Goal: Navigation & Orientation: Go to known website

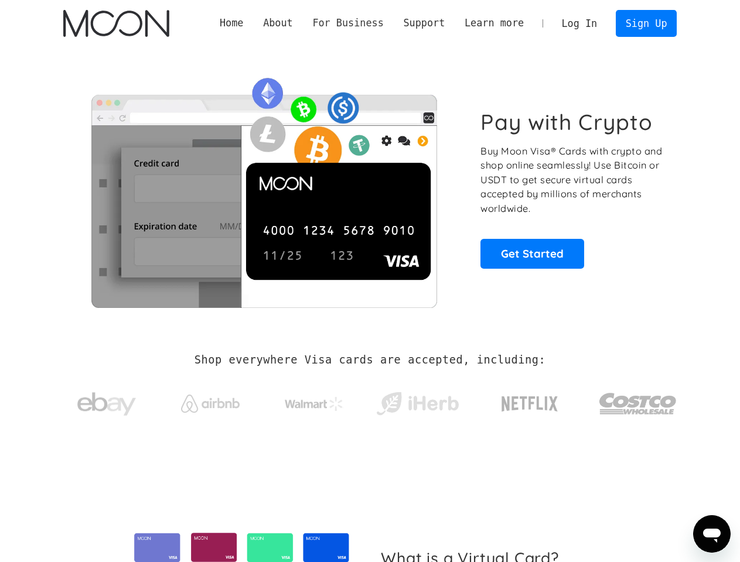
click at [383, 23] on div "For Business" at bounding box center [347, 23] width 71 height 15
click at [293, 23] on div "About" at bounding box center [278, 23] width 30 height 15
click at [366, 23] on div "For Business" at bounding box center [347, 23] width 71 height 15
click at [438, 23] on div "Support" at bounding box center [424, 23] width 42 height 15
click at [503, 23] on div "Learn more" at bounding box center [493, 23] width 59 height 15
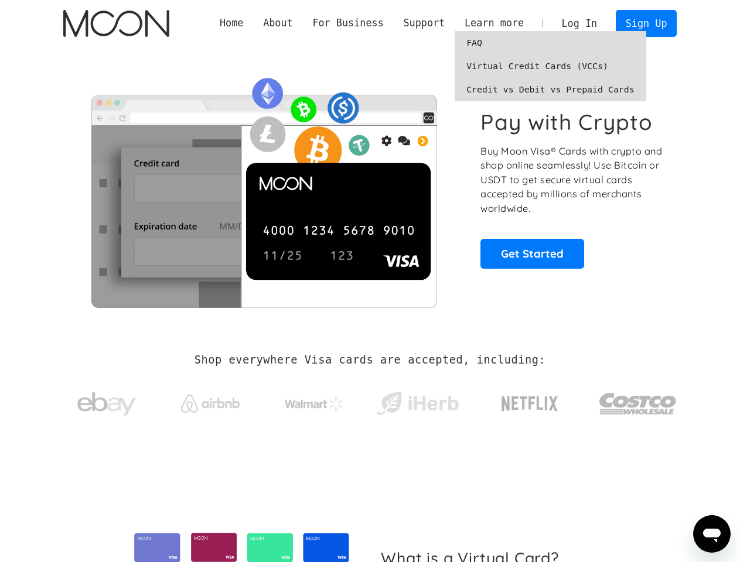
click at [712, 534] on icon "Open messaging window" at bounding box center [712, 536] width 18 height 14
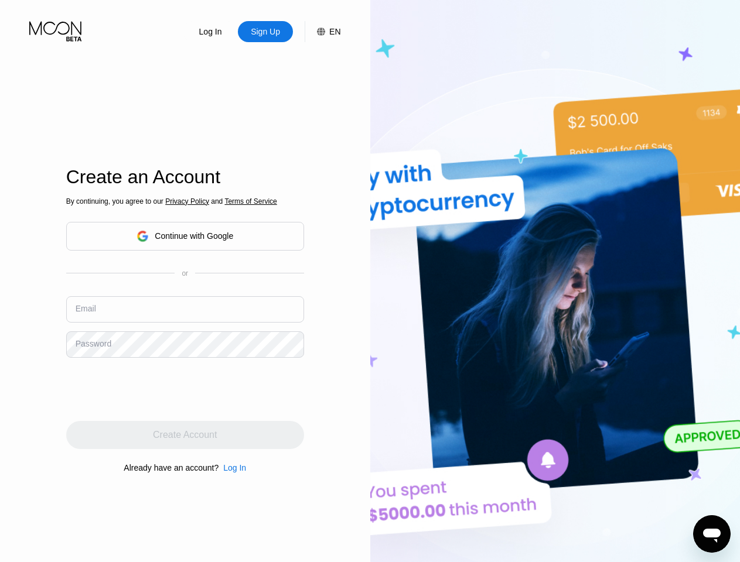
click at [370, 281] on img at bounding box center [555, 309] width 370 height 619
click at [56, 31] on icon at bounding box center [56, 31] width 54 height 21
click at [211, 32] on div "Log In" at bounding box center [210, 32] width 25 height 12
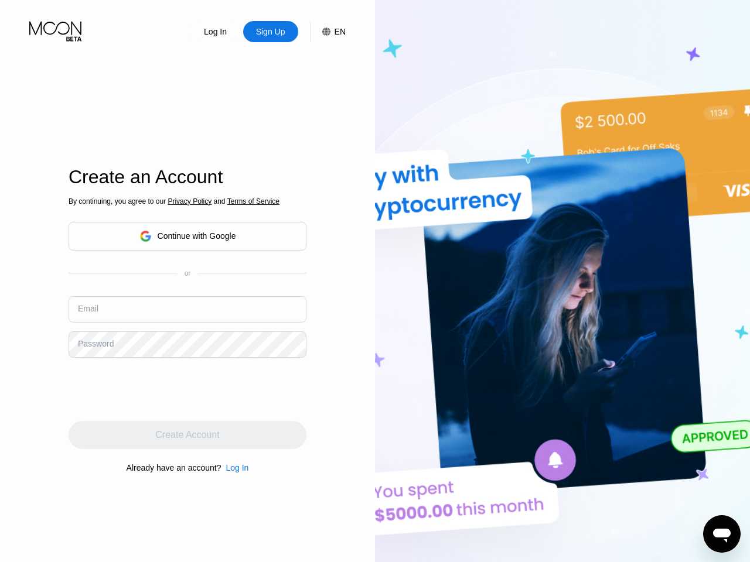
click at [323, 32] on icon at bounding box center [326, 32] width 8 height 8
click at [186, 201] on span "Privacy Policy" at bounding box center [190, 201] width 44 height 8
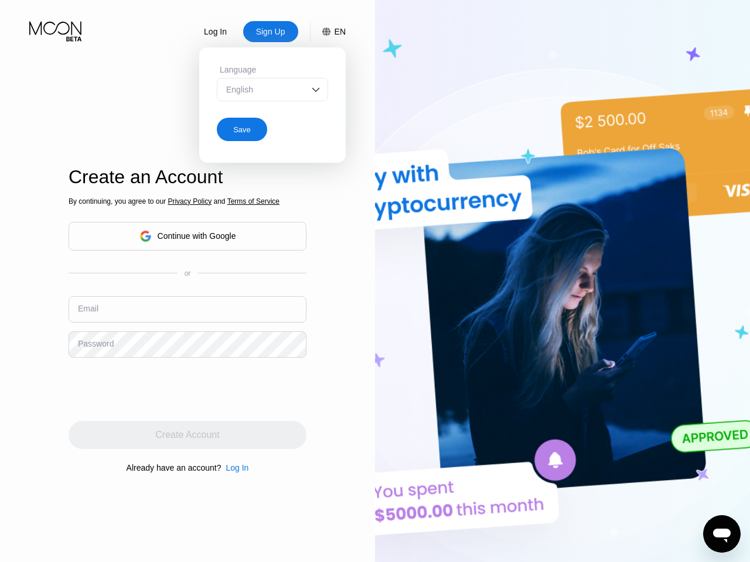
click at [248, 201] on span "Terms of Service" at bounding box center [253, 201] width 52 height 8
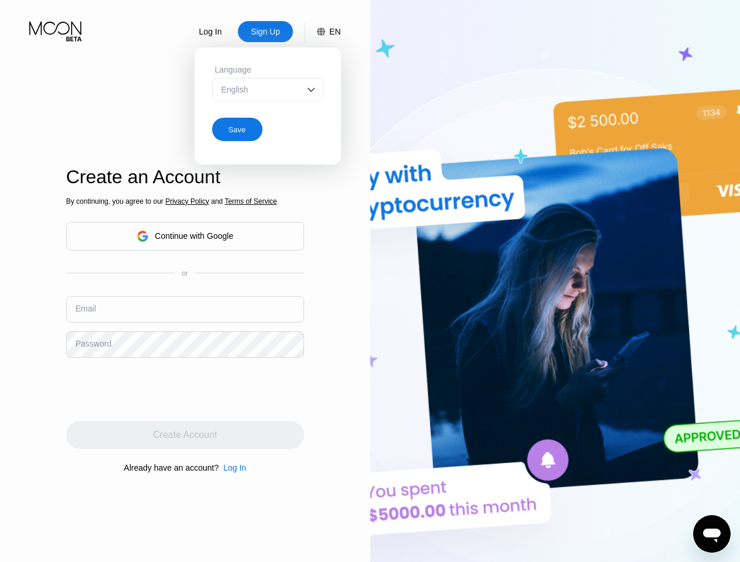
click at [185, 236] on div "Continue with Google" at bounding box center [194, 235] width 78 height 9
click at [231, 472] on div "Log In" at bounding box center [234, 467] width 23 height 9
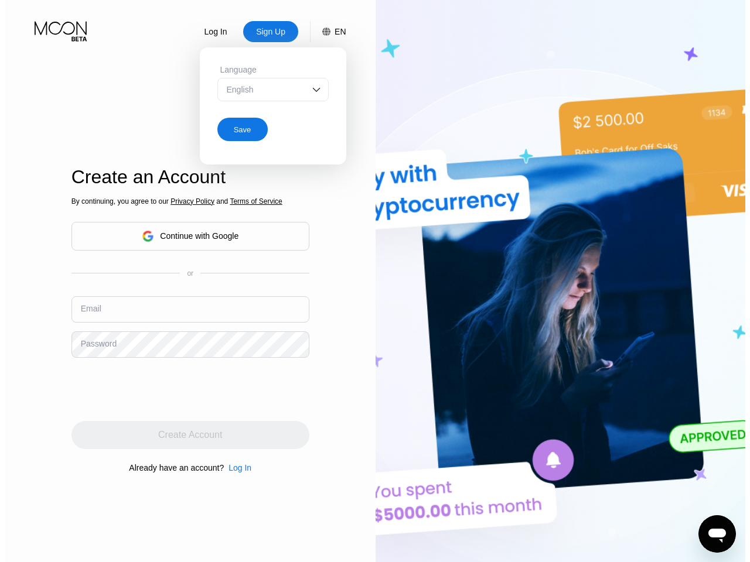
click at [706, 534] on icon "Open messaging window" at bounding box center [716, 534] width 21 height 21
